Goal: Navigation & Orientation: Find specific page/section

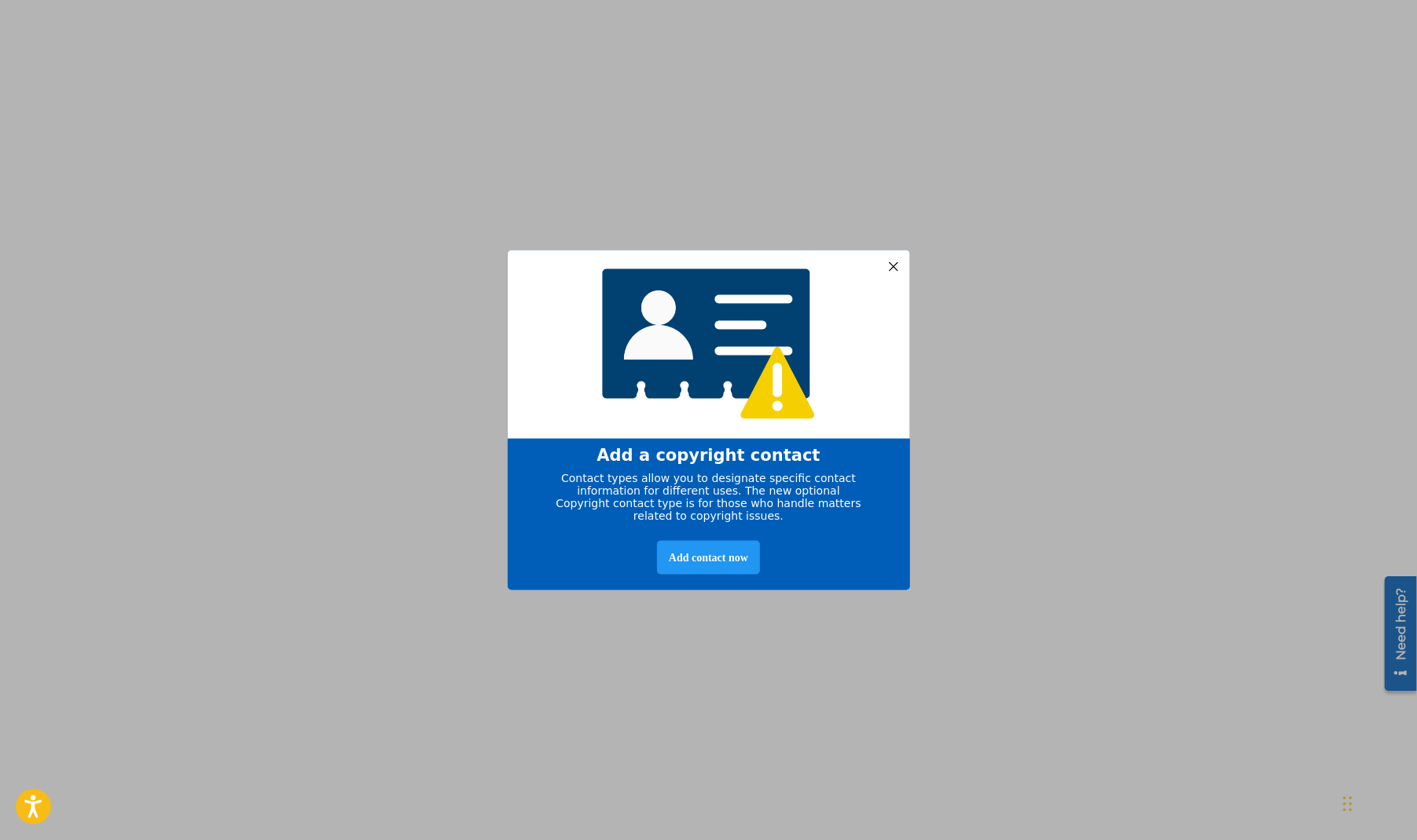
click at [892, 256] on div at bounding box center [893, 266] width 20 height 20
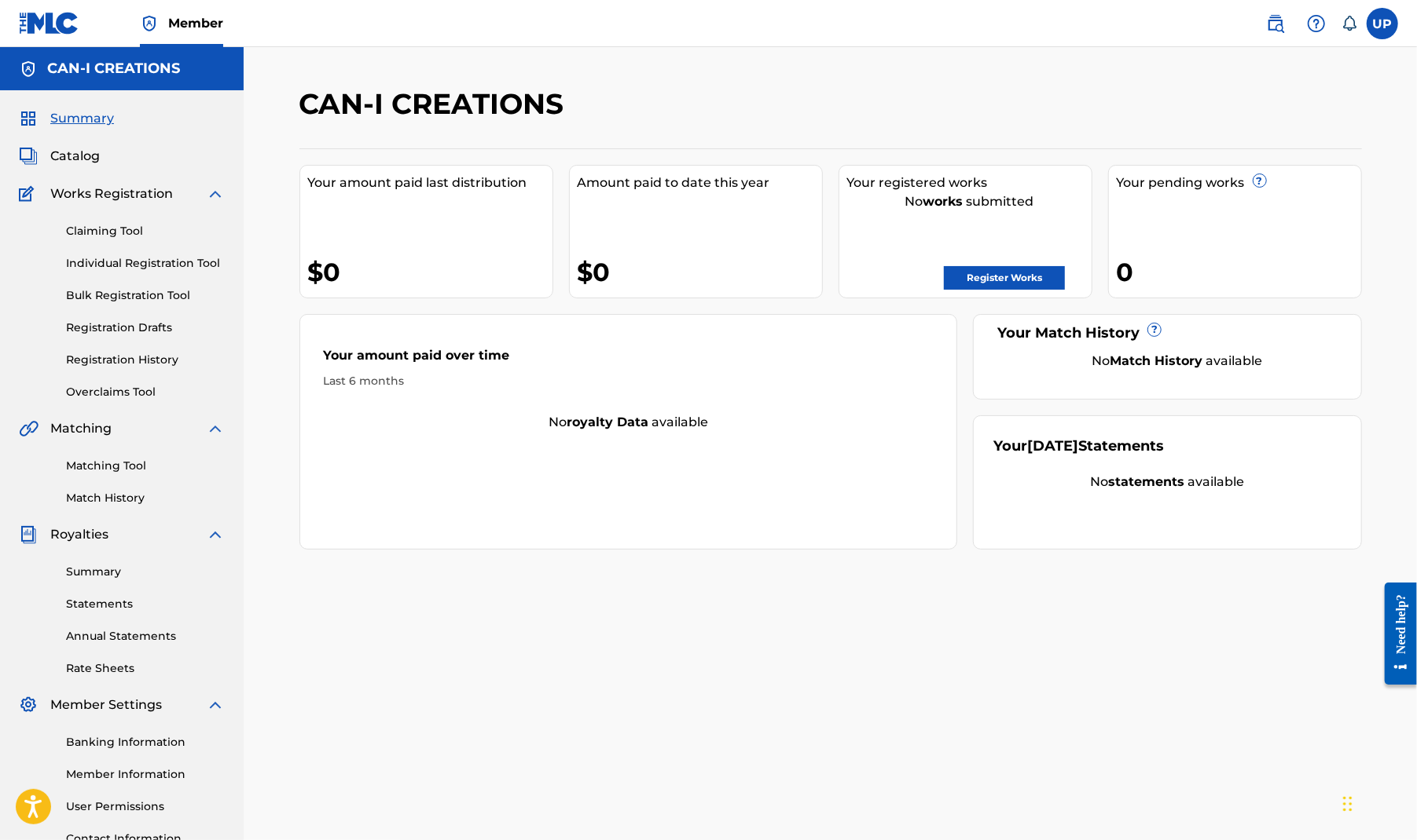
click at [183, 22] on span "Member" at bounding box center [196, 23] width 55 height 18
click at [64, 22] on img at bounding box center [49, 23] width 61 height 23
click at [176, 25] on span "Member" at bounding box center [196, 23] width 55 height 18
click at [209, 19] on span "Member" at bounding box center [196, 23] width 55 height 18
click at [203, 23] on span "Member" at bounding box center [196, 23] width 55 height 18
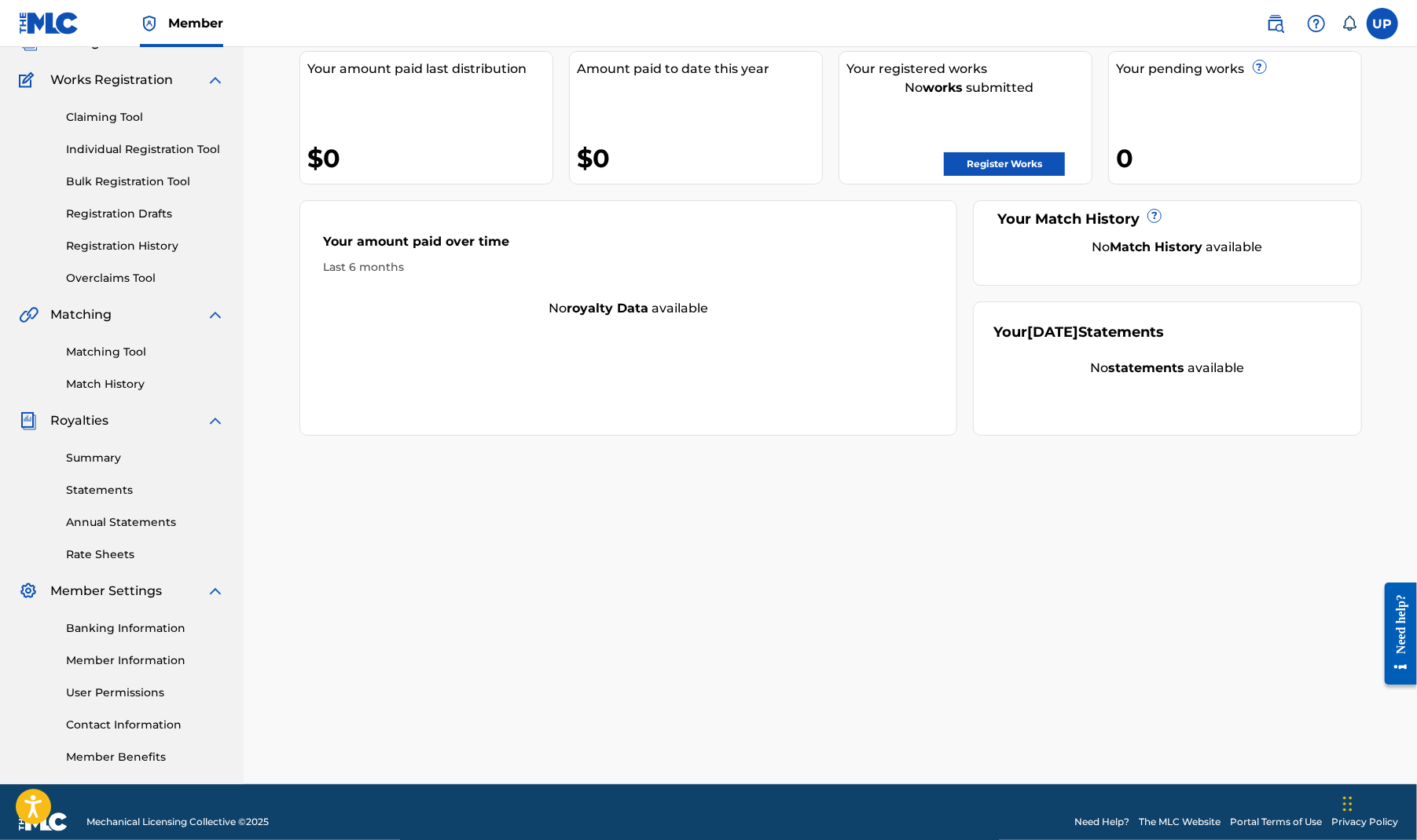
scroll to position [134, 0]
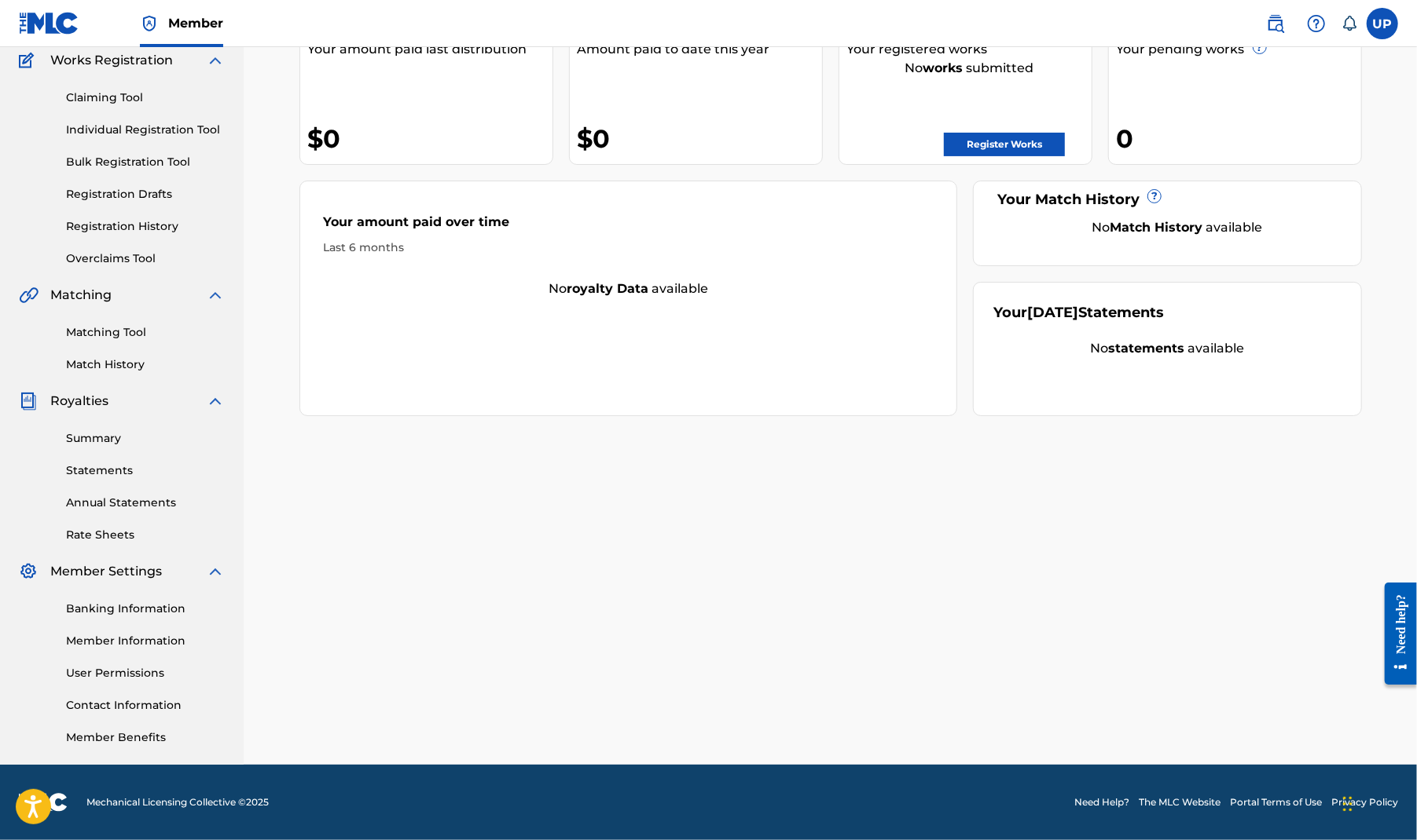
click at [143, 606] on link "Banking Information" at bounding box center [146, 609] width 159 height 17
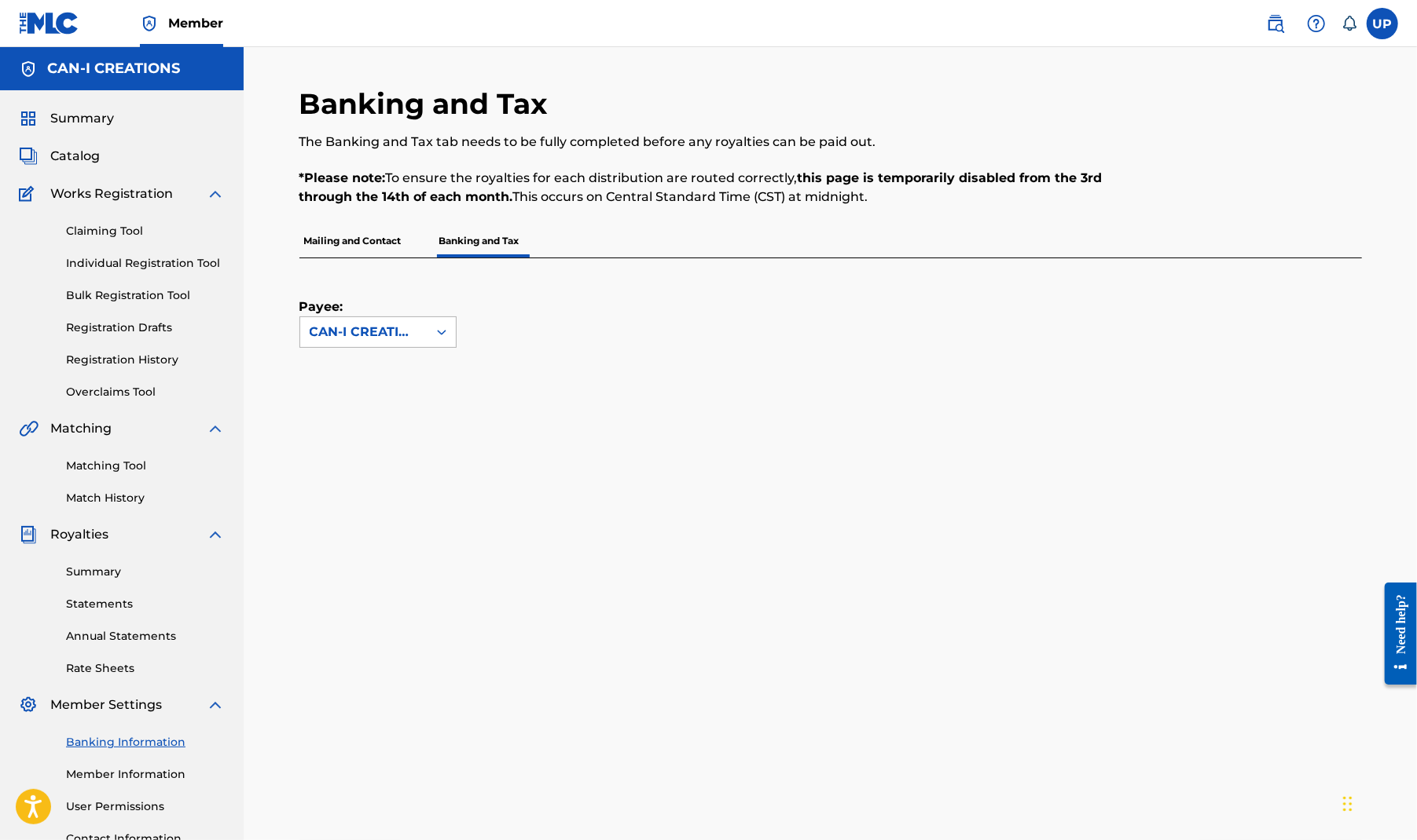
click at [451, 331] on div at bounding box center [441, 332] width 29 height 29
click at [347, 246] on p "Mailing and Contact" at bounding box center [353, 242] width 107 height 33
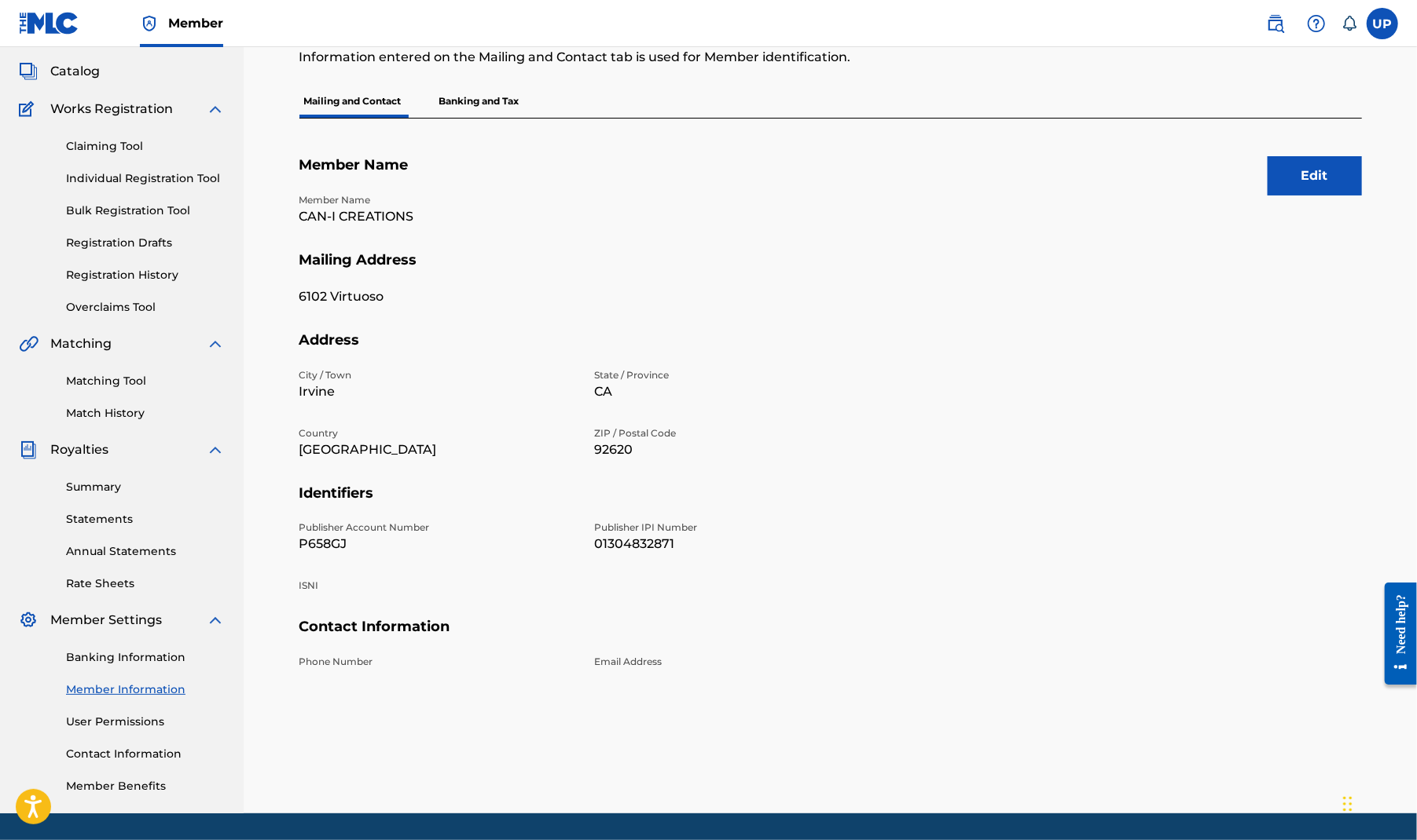
scroll to position [134, 0]
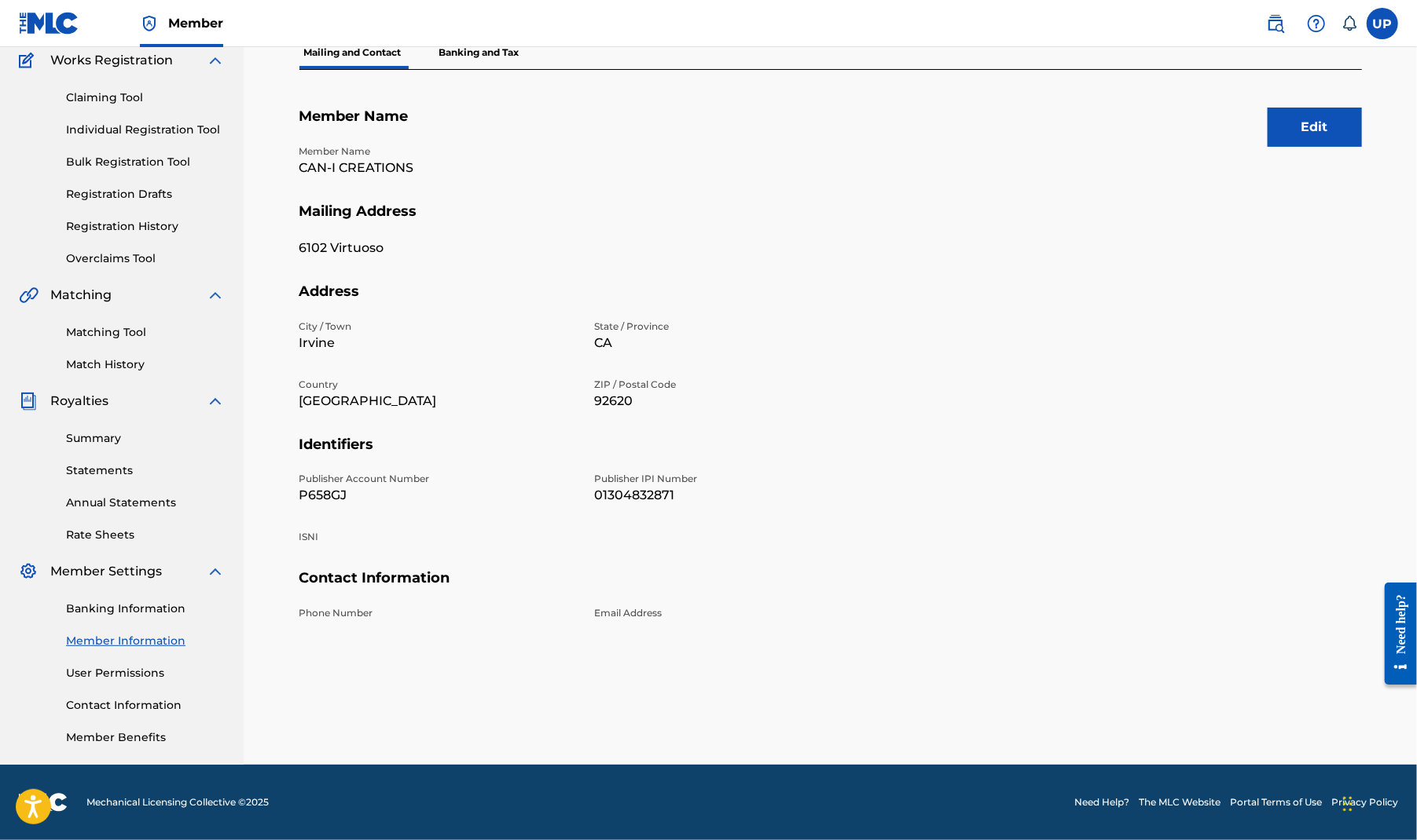
click at [154, 611] on link "Banking Information" at bounding box center [146, 609] width 159 height 17
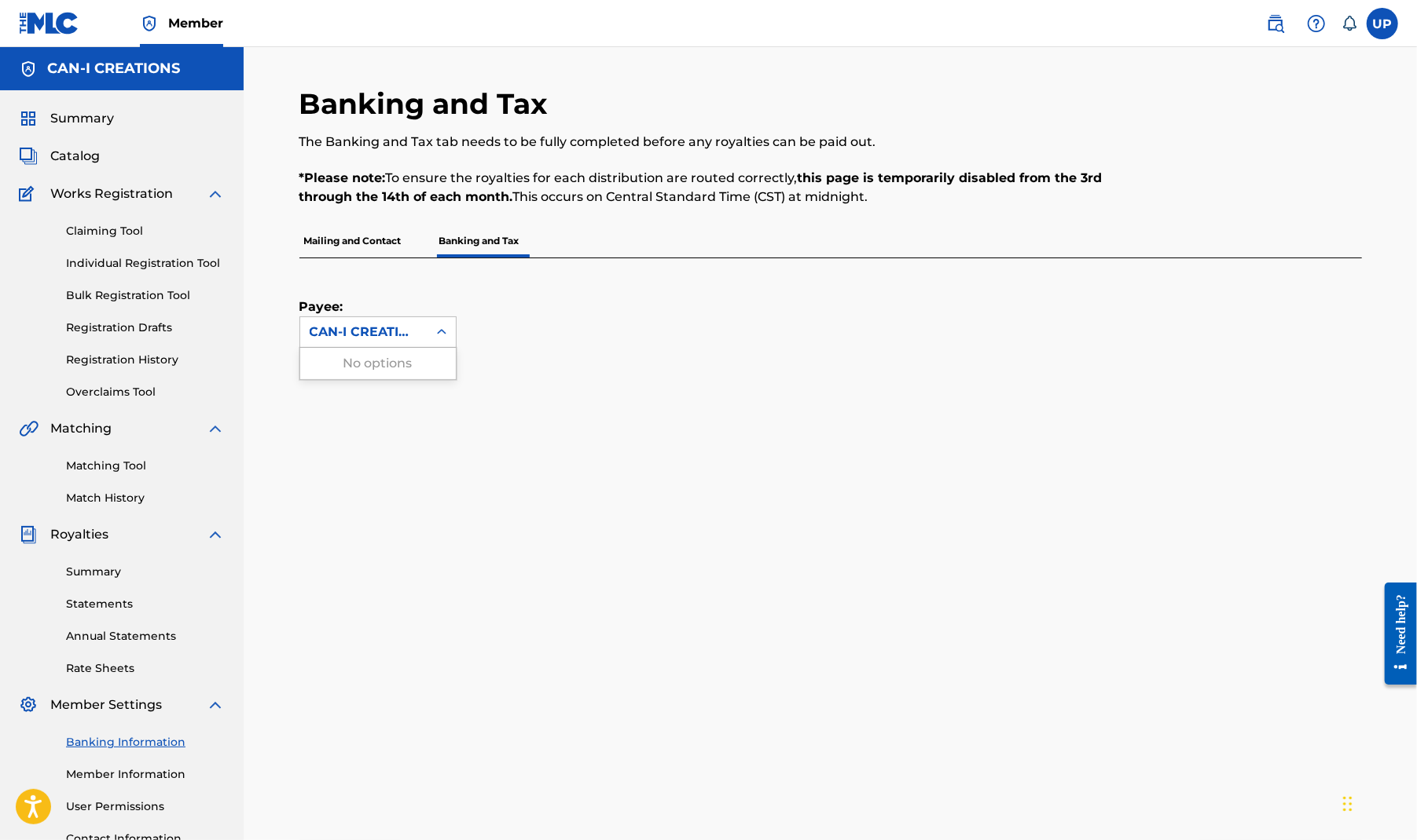
click at [418, 331] on div "CAN-I CREATIONS" at bounding box center [363, 332] width 127 height 30
click at [393, 335] on div "CAN-I CREATIONS" at bounding box center [364, 332] width 109 height 18
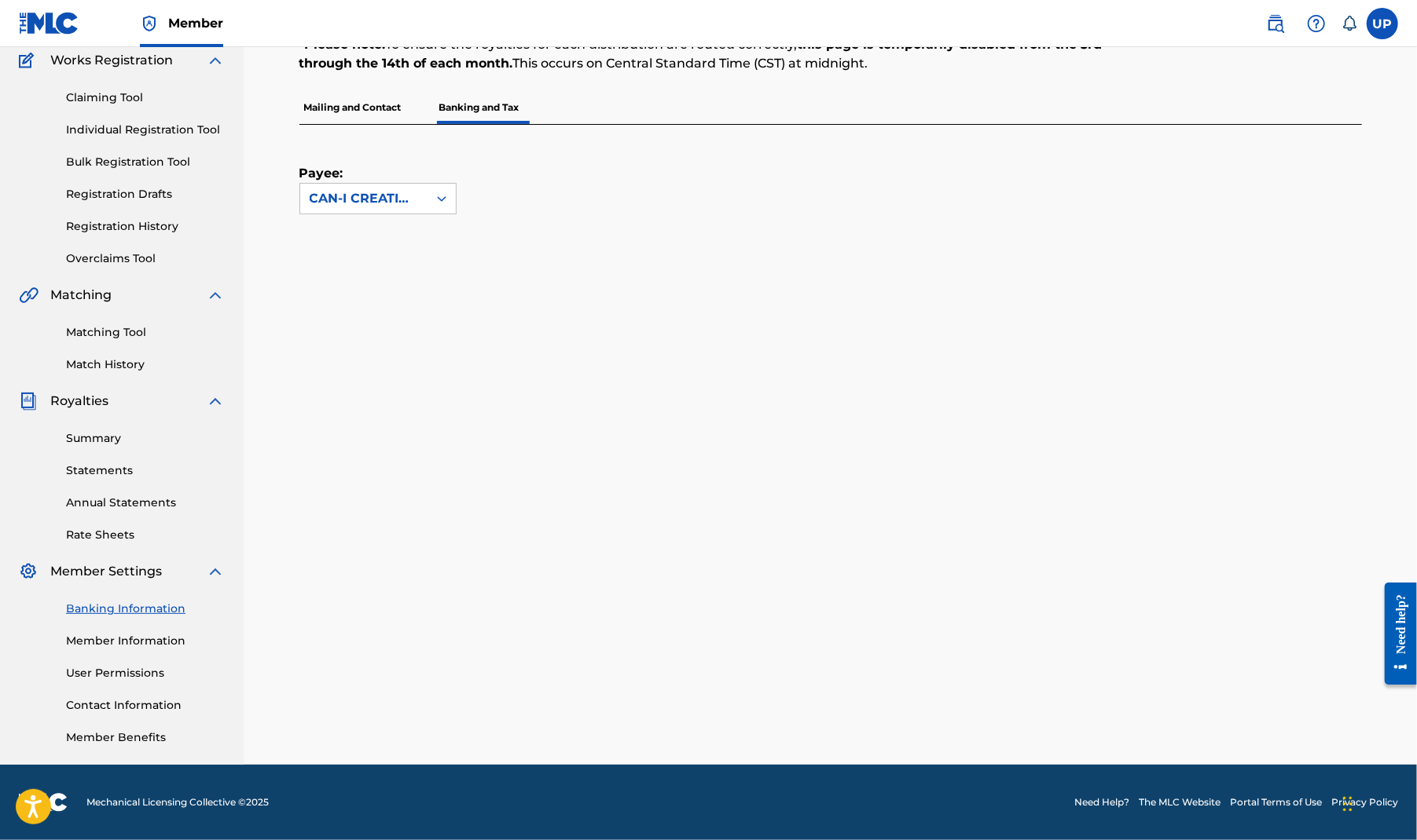
scroll to position [134, 0]
click at [164, 640] on link "Member Information" at bounding box center [146, 642] width 159 height 17
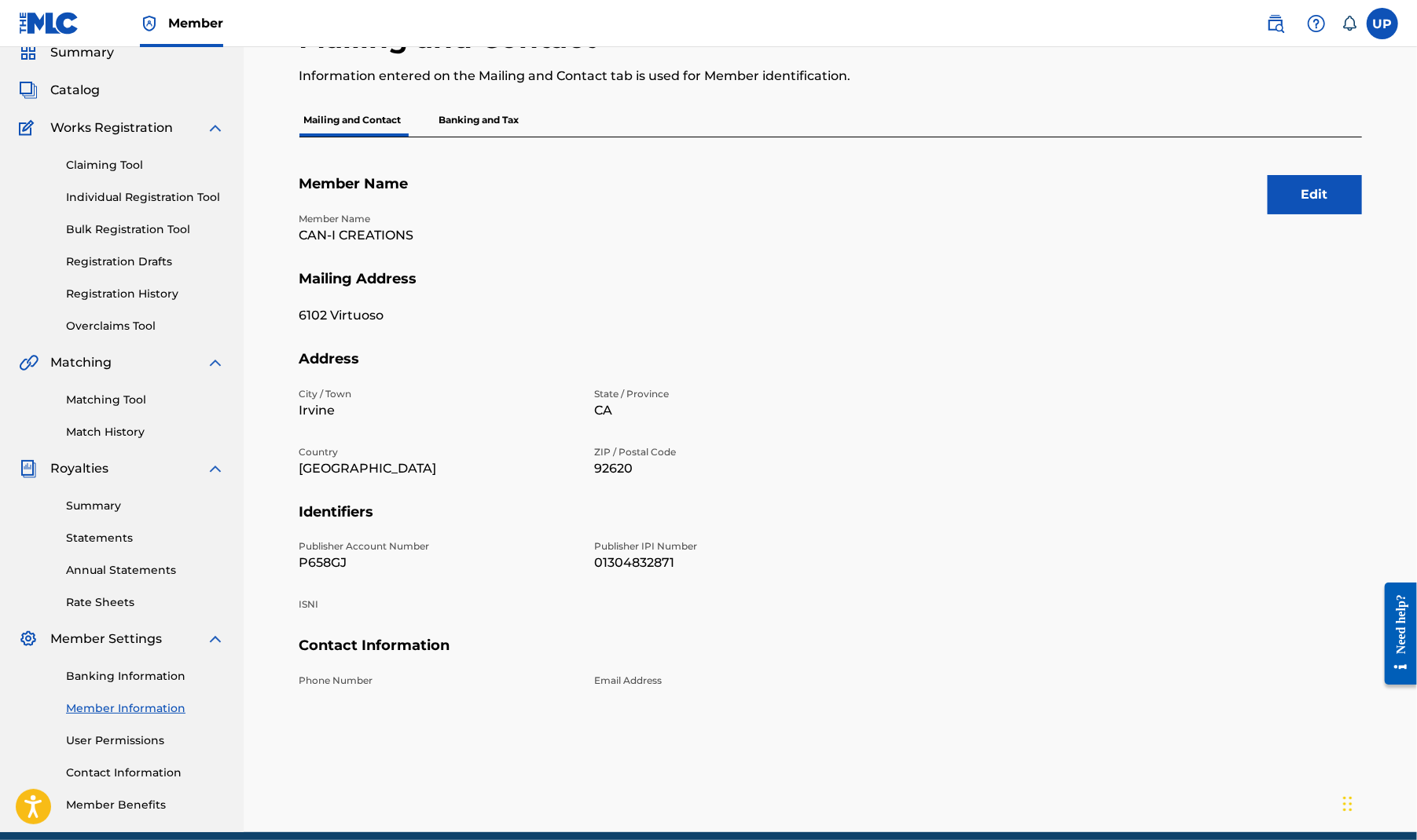
scroll to position [134, 0]
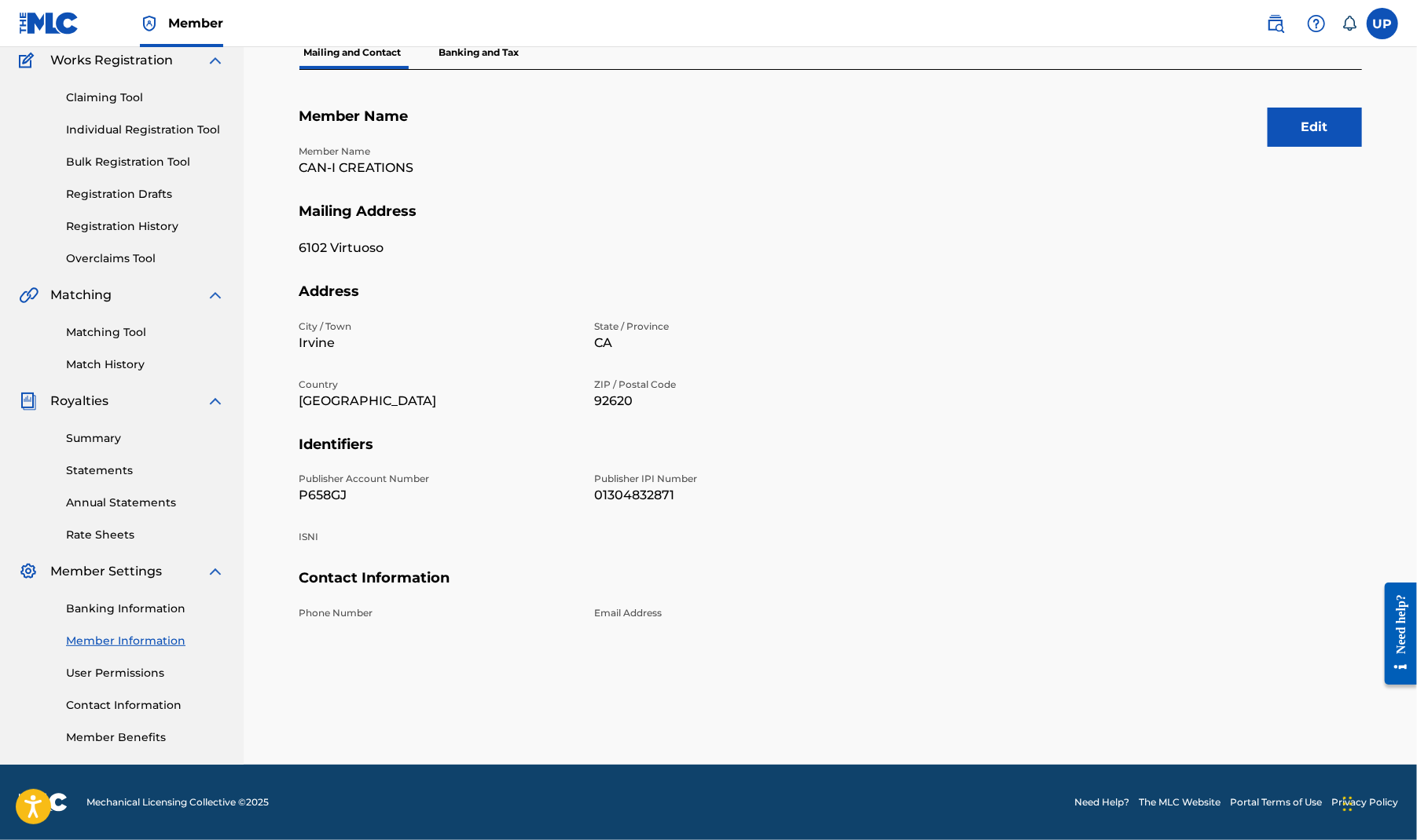
click at [484, 46] on nav "Member UP UP Ung Park hijonpark@gmail.com Notification Preferences Profile Log …" at bounding box center [708, 23] width 1417 height 47
click at [484, 54] on p "Banking and Tax" at bounding box center [479, 53] width 89 height 33
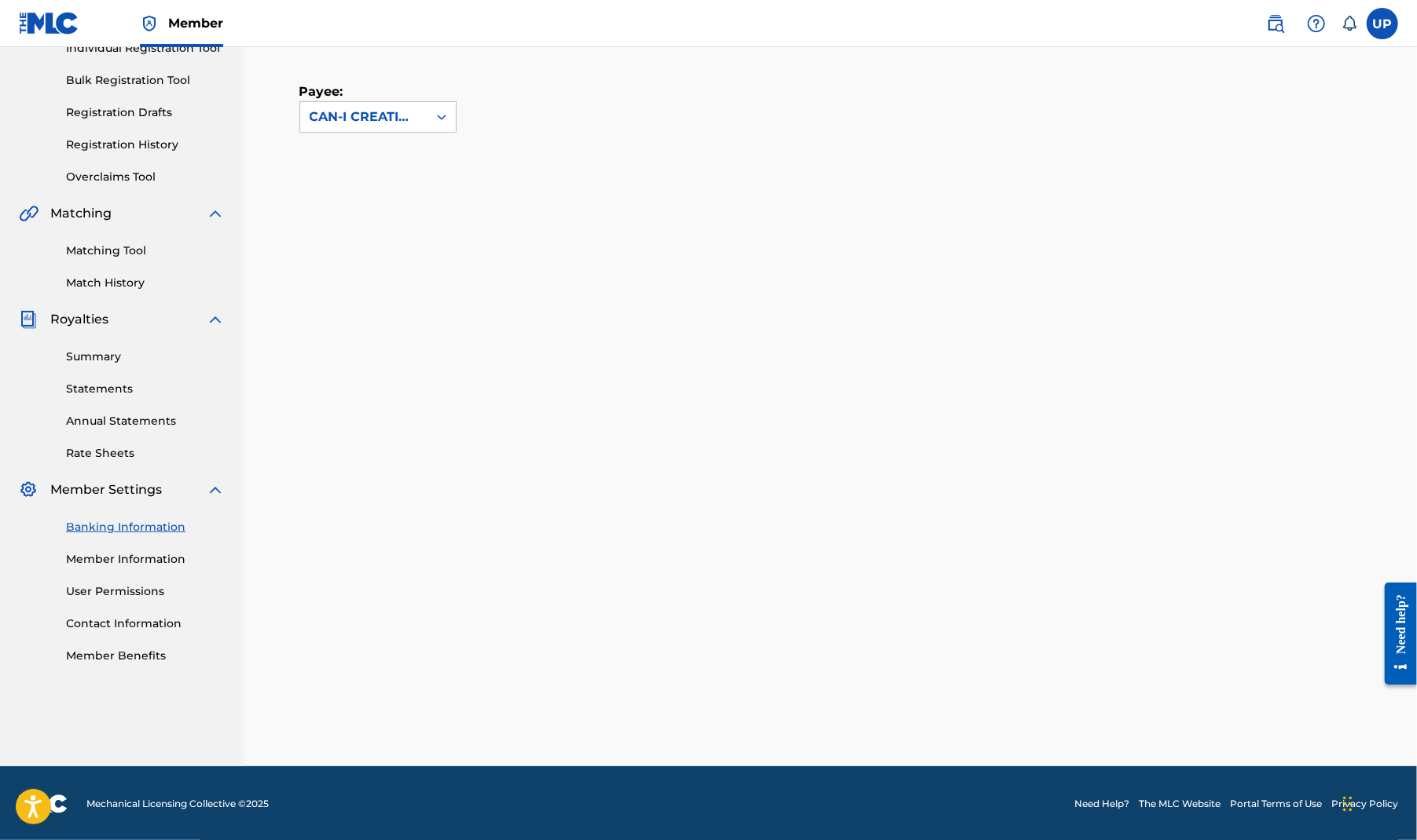
scroll to position [134, 0]
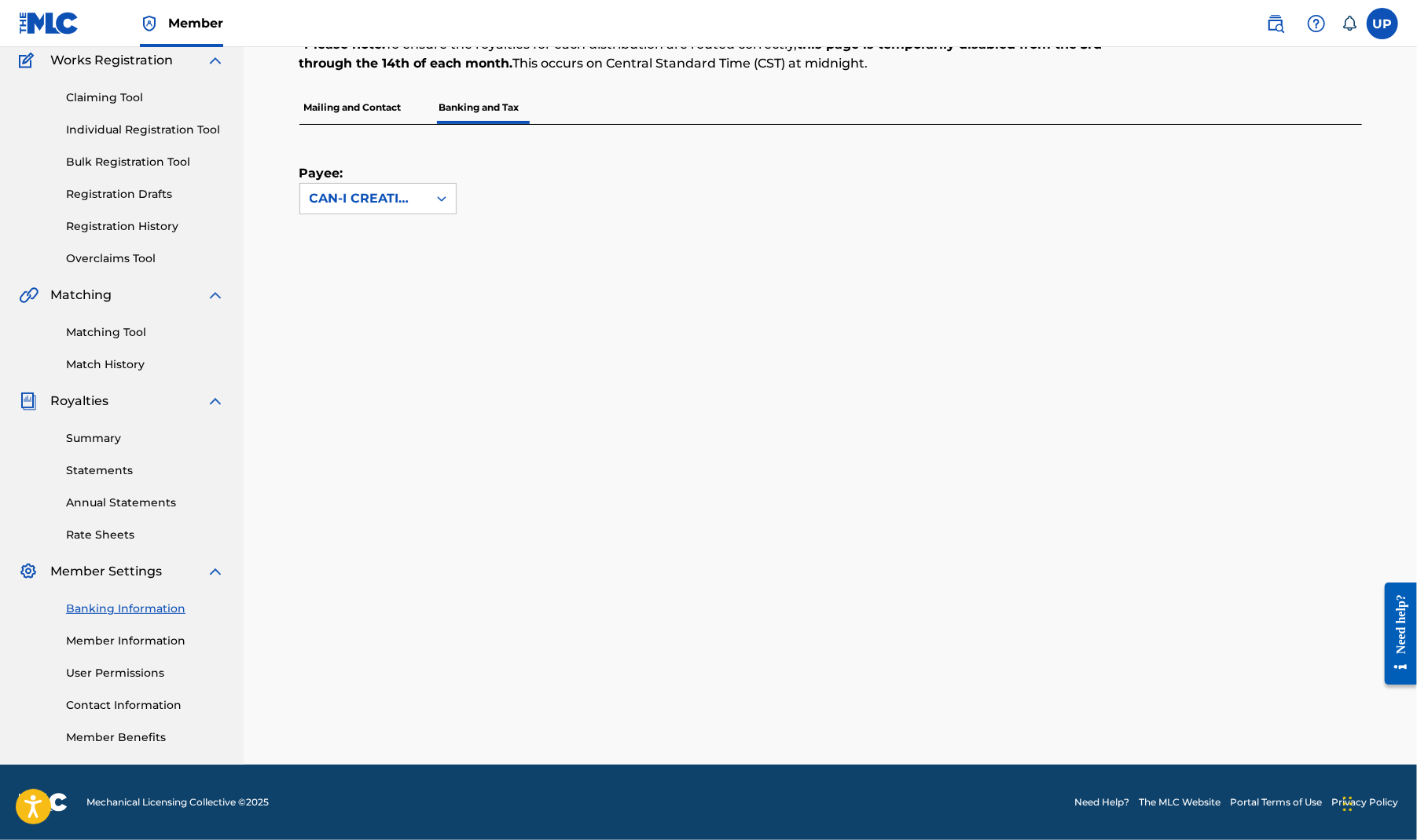
click at [133, 678] on link "User Permissions" at bounding box center [146, 673] width 159 height 17
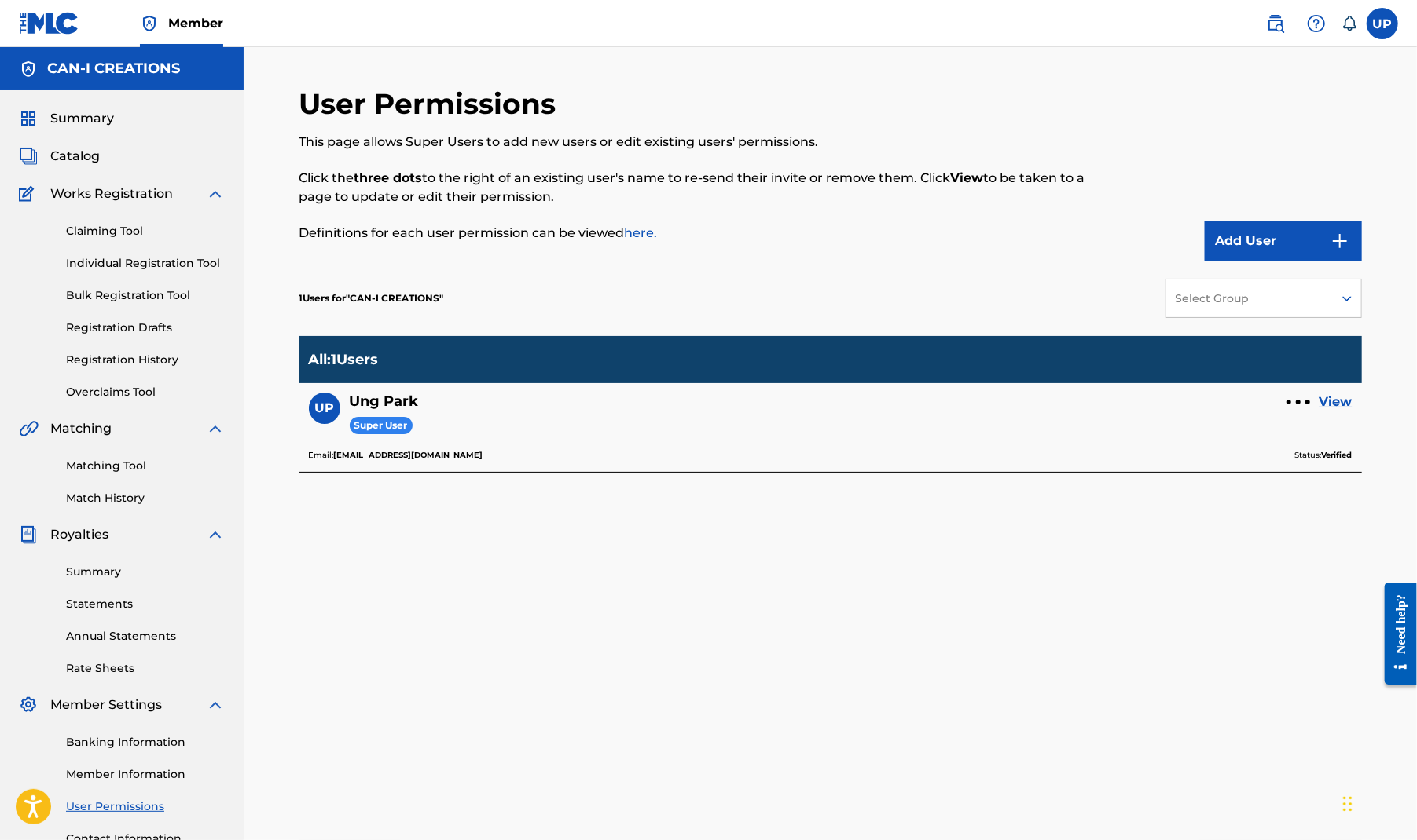
click at [111, 231] on link "Claiming Tool" at bounding box center [146, 231] width 159 height 17
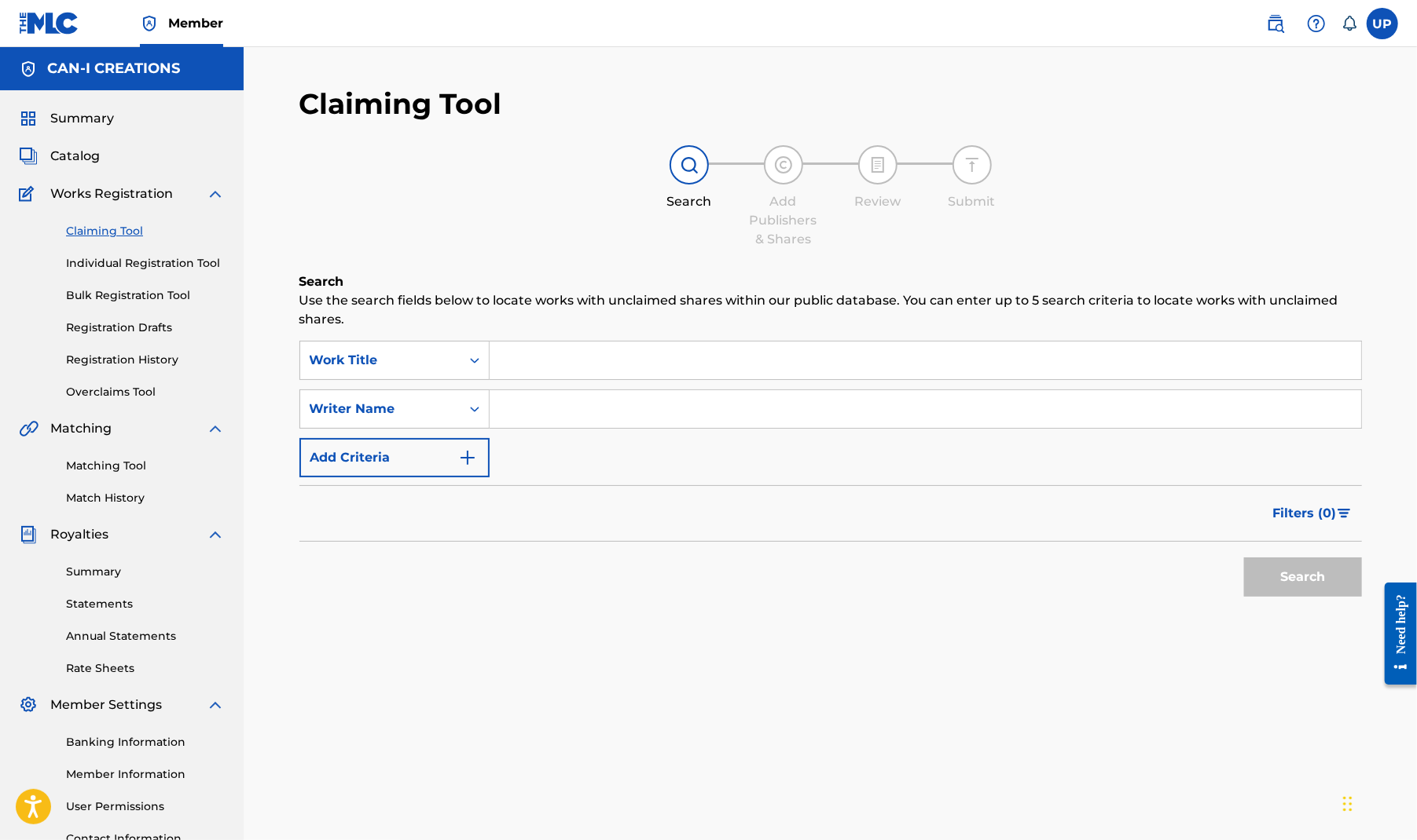
click at [82, 146] on div "Summary Catalog Works Registration Claiming Tool Individual Registration Tool B…" at bounding box center [122, 494] width 244 height 808
click at [77, 155] on span "Catalog" at bounding box center [76, 156] width 50 height 18
